Goal: Task Accomplishment & Management: Manage account settings

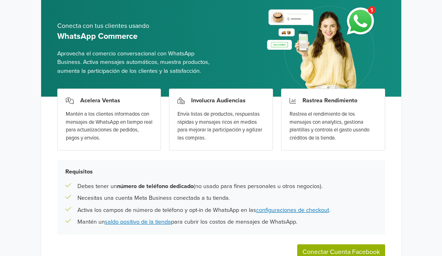
scroll to position [81, 0]
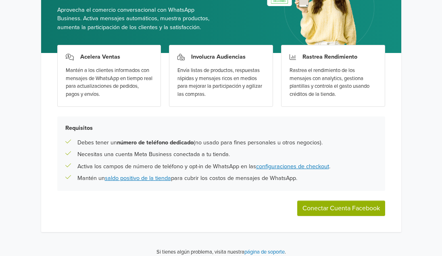
click at [337, 206] on button "Conectar Cuenta Facebook" at bounding box center [342, 207] width 88 height 15
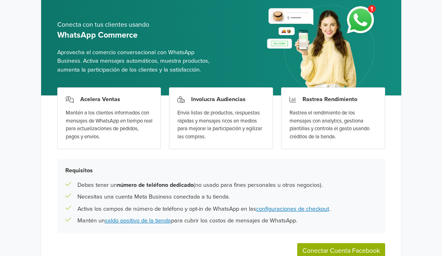
scroll to position [88, 0]
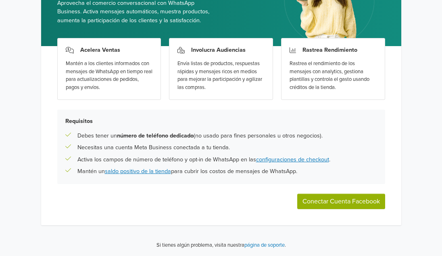
click at [322, 203] on button "Conectar Cuenta Facebook" at bounding box center [342, 200] width 88 height 15
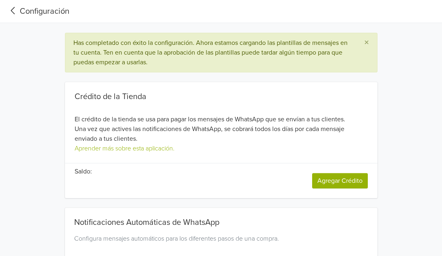
type input "+1"
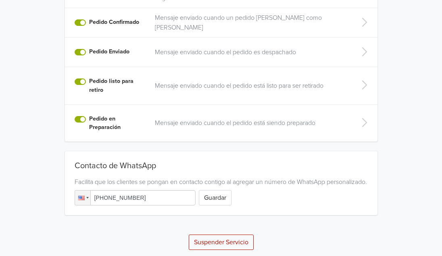
scroll to position [321, 0]
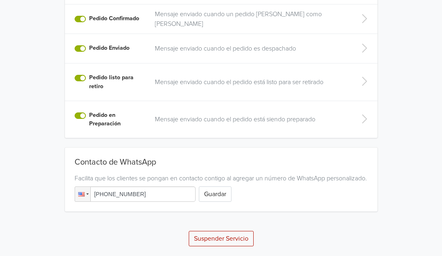
click at [140, 200] on input "[PHONE_NUMBER]" at bounding box center [135, 193] width 121 height 15
click at [151, 195] on input "[PHONE_NUMBER]" at bounding box center [135, 193] width 121 height 15
type input "+1"
click at [81, 192] on div at bounding box center [81, 194] width 6 height 4
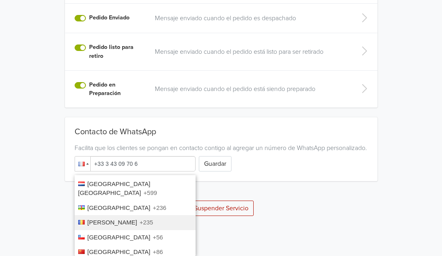
scroll to position [540, 0]
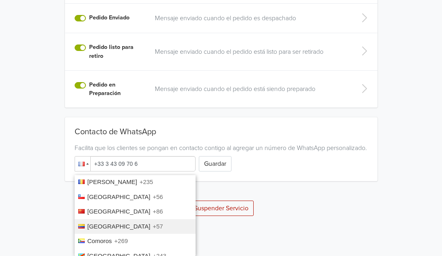
click at [126, 219] on li "Colombia +57" at bounding box center [135, 226] width 121 height 15
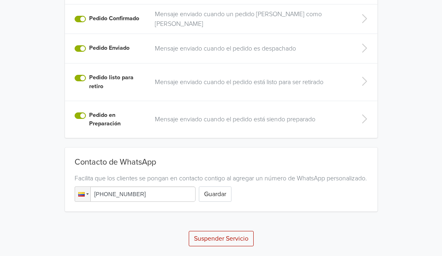
scroll to position [321, 0]
click at [135, 189] on input "[PHONE_NUMBER]" at bounding box center [135, 193] width 121 height 15
type input "[PHONE_NUMBER]"
click at [224, 193] on button "Guardar" at bounding box center [215, 193] width 33 height 15
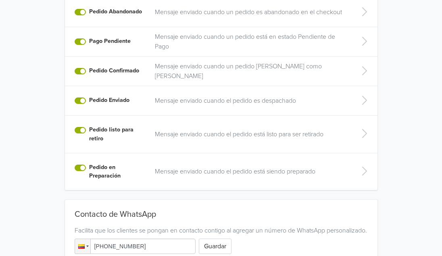
scroll to position [301, 0]
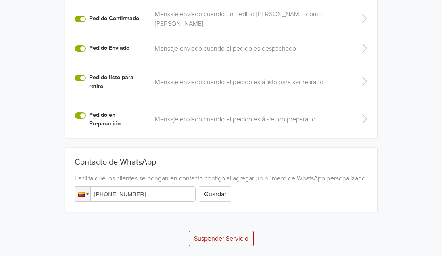
click at [235, 199] on div "Phone [PHONE_NUMBER] Guardar" at bounding box center [221, 193] width 293 height 15
click at [216, 195] on button "Guardar" at bounding box center [215, 193] width 33 height 15
